Goal: Information Seeking & Learning: Learn about a topic

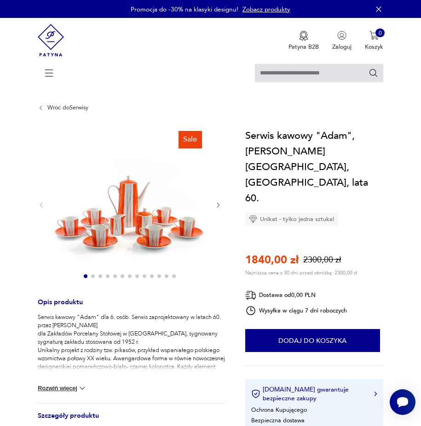
click at [136, 205] on img at bounding box center [130, 205] width 154 height 154
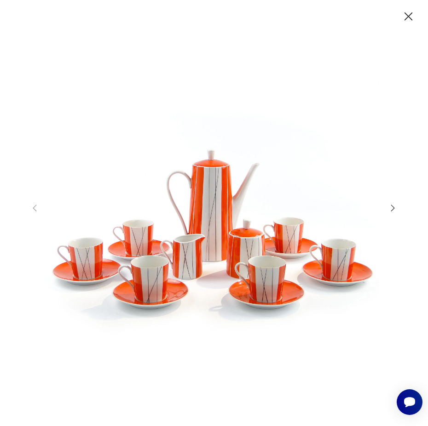
click at [407, 12] on icon "button" at bounding box center [408, 16] width 15 height 15
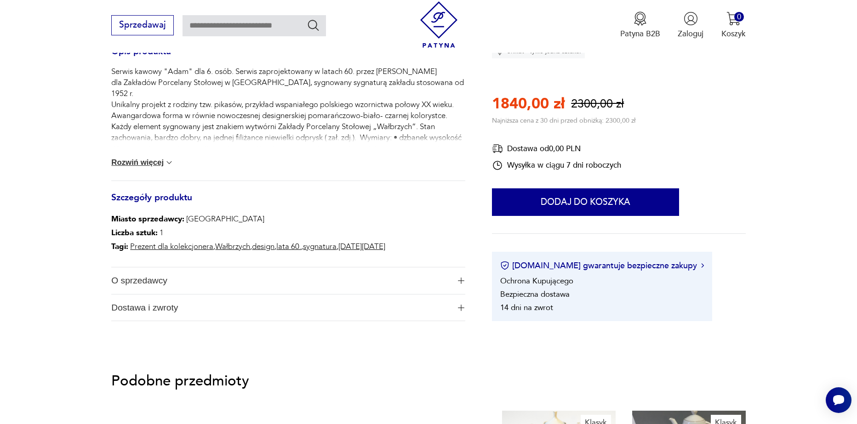
scroll to position [460, 0]
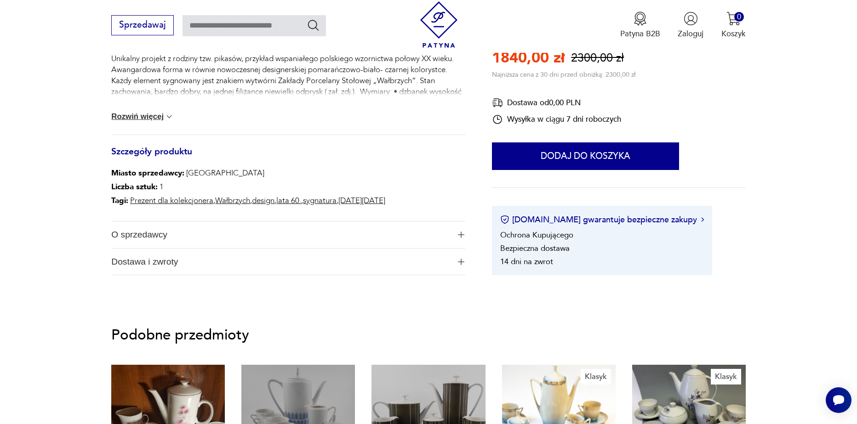
click at [232, 199] on link "Wałbrzych" at bounding box center [232, 200] width 35 height 11
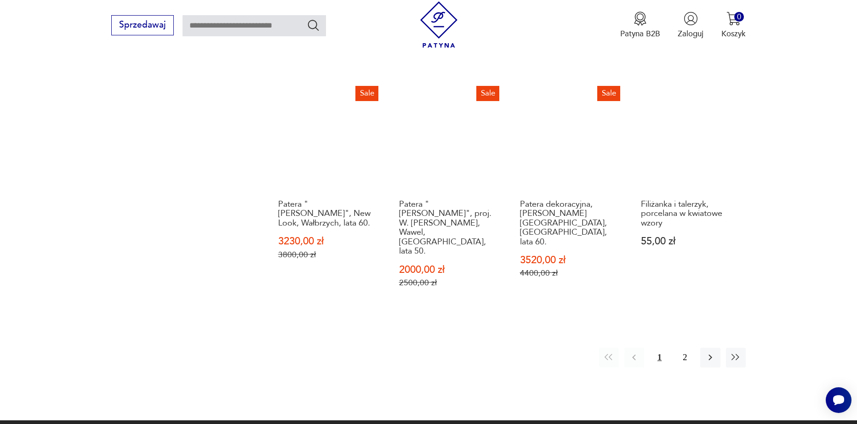
scroll to position [836, 0]
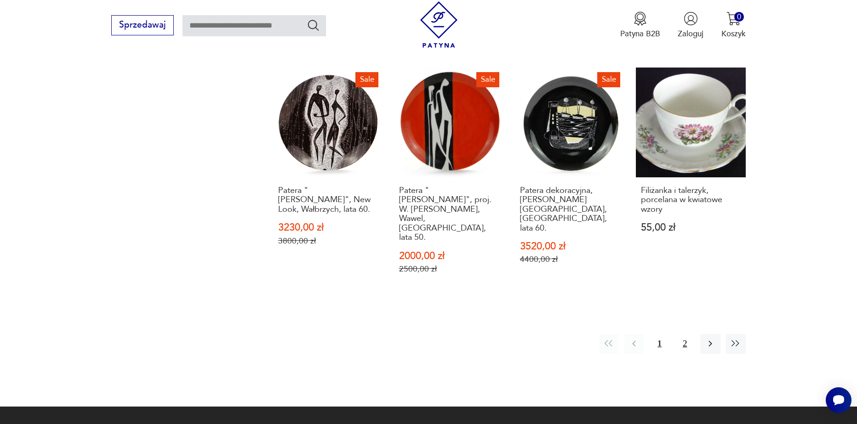
click at [690, 334] on button "2" at bounding box center [685, 344] width 20 height 20
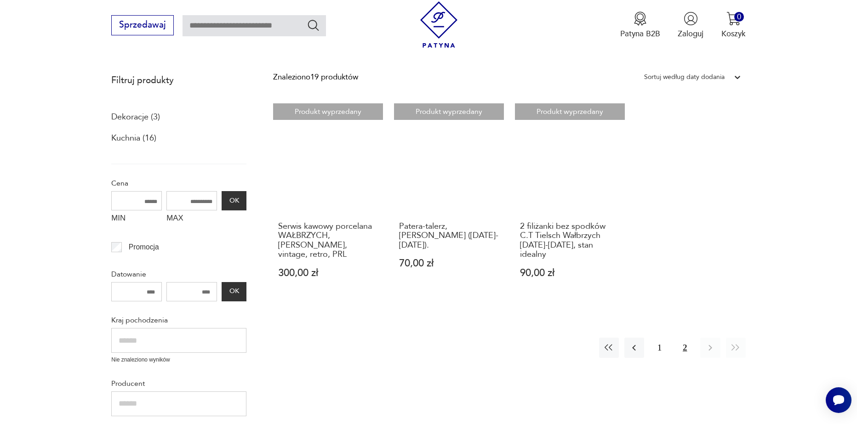
scroll to position [147, 0]
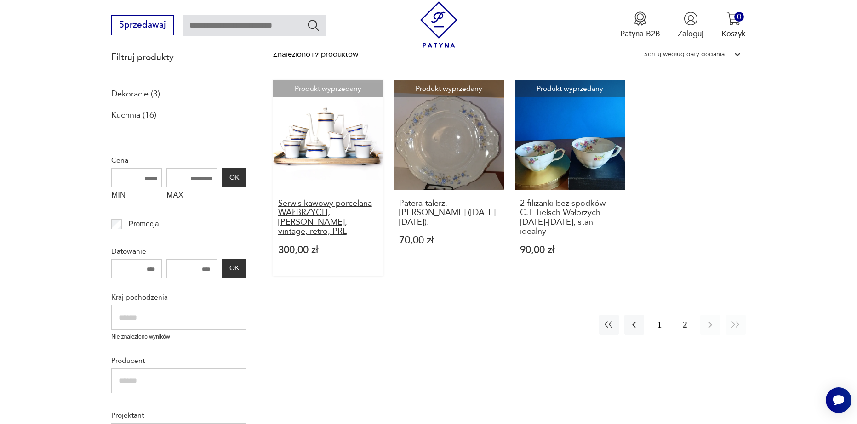
click at [324, 215] on h3 "Serwis kawowy porcelana WAŁBRZYCH, [PERSON_NAME], vintage, retro, PRL" at bounding box center [328, 218] width 100 height 38
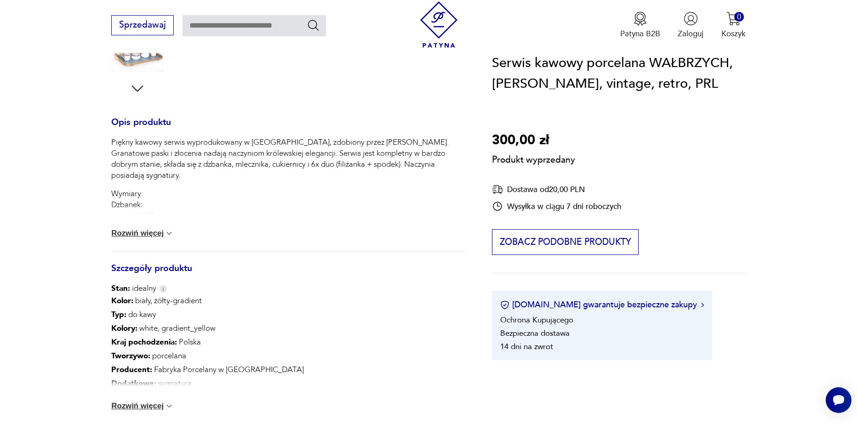
scroll to position [368, 0]
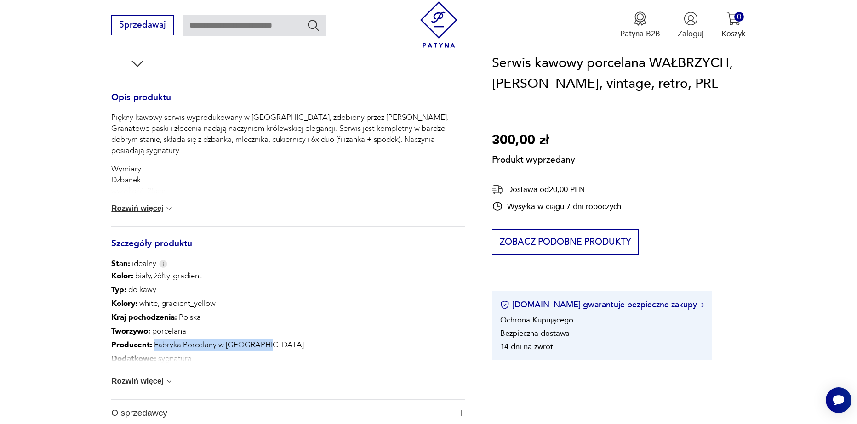
drag, startPoint x: 151, startPoint y: 345, endPoint x: 250, endPoint y: 349, distance: 98.9
click at [268, 344] on p "Producent : Fabryka Porcelany w [GEOGRAPHIC_DATA]" at bounding box center [288, 345] width 354 height 14
copy p "Fabryka Porcelany w [GEOGRAPHIC_DATA]"
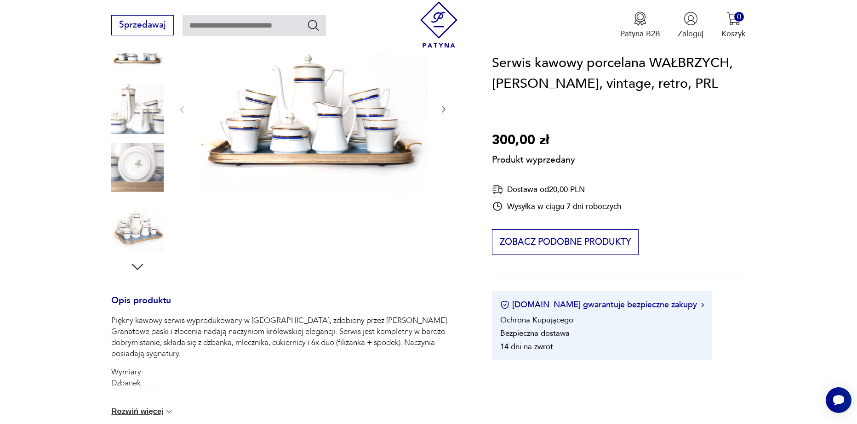
scroll to position [184, 0]
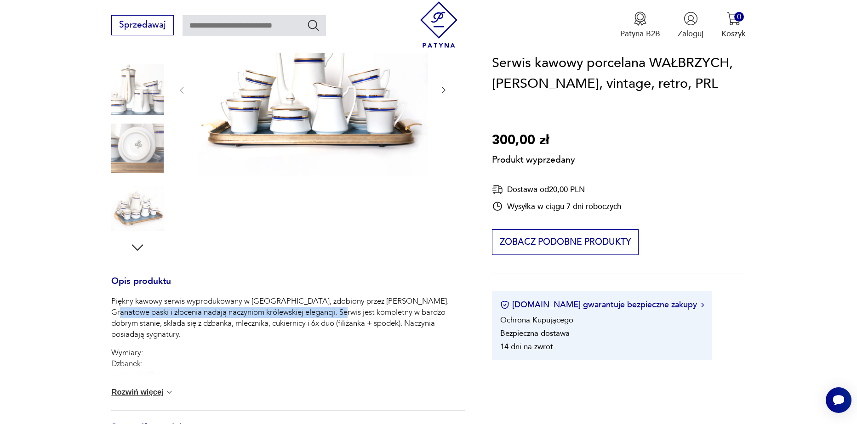
drag, startPoint x: 111, startPoint y: 314, endPoint x: 342, endPoint y: 316, distance: 230.8
click at [342, 316] on p "Piękny kawowy serwis wyprodukowany w [GEOGRAPHIC_DATA], zdobiony przez [PERSON_…" at bounding box center [288, 318] width 354 height 44
copy p "Granatowe paski i złocenia nadają naczyniom królewskiej elegancji."
